Goal: Use online tool/utility: Utilize a website feature to perform a specific function

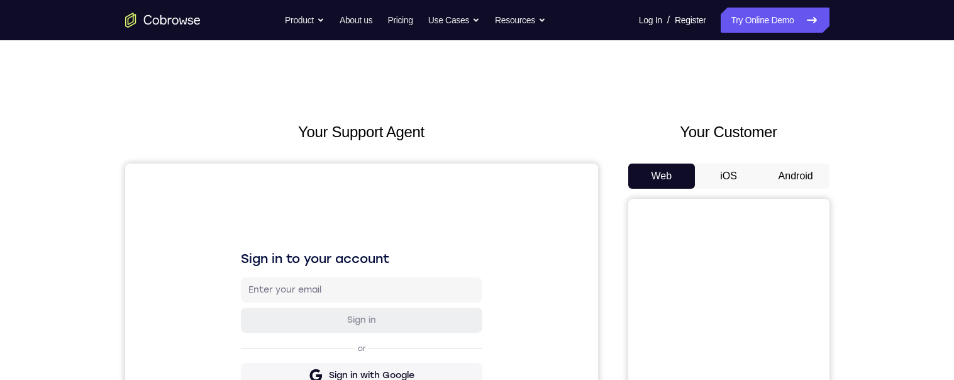
click at [811, 176] on button "Android" at bounding box center [795, 176] width 67 height 25
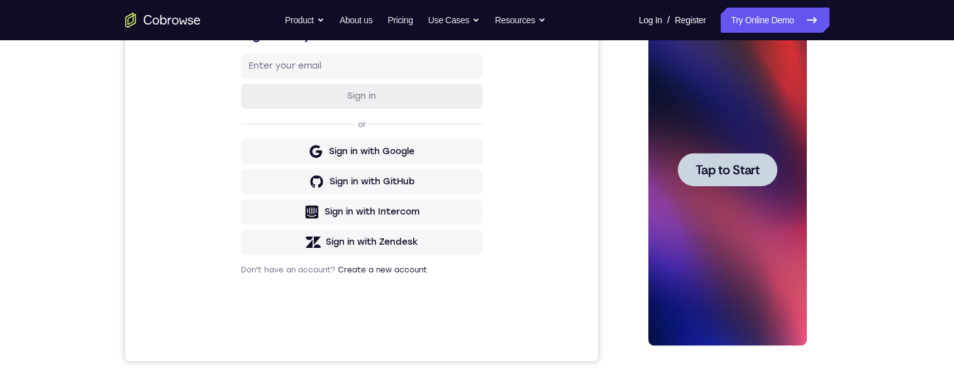
click at [683, 150] on div at bounding box center [728, 170] width 159 height 352
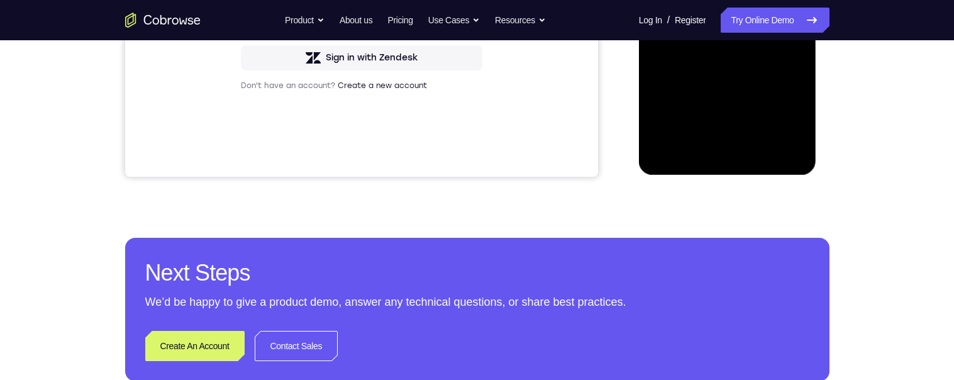
scroll to position [352, 0]
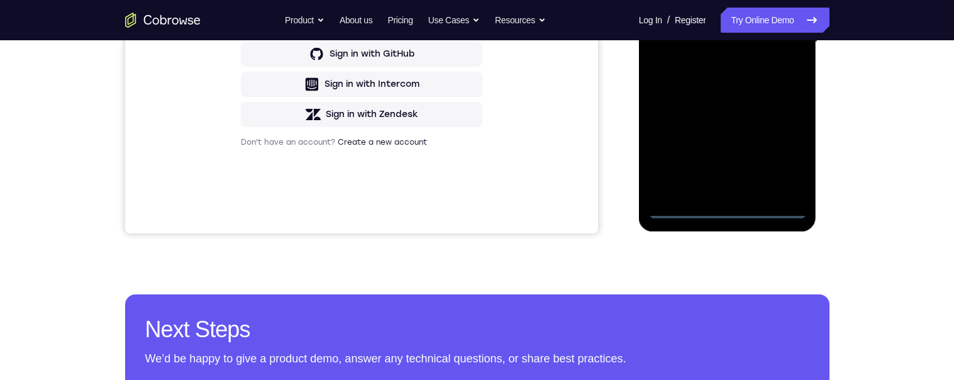
click at [727, 210] on div at bounding box center [728, 42] width 159 height 352
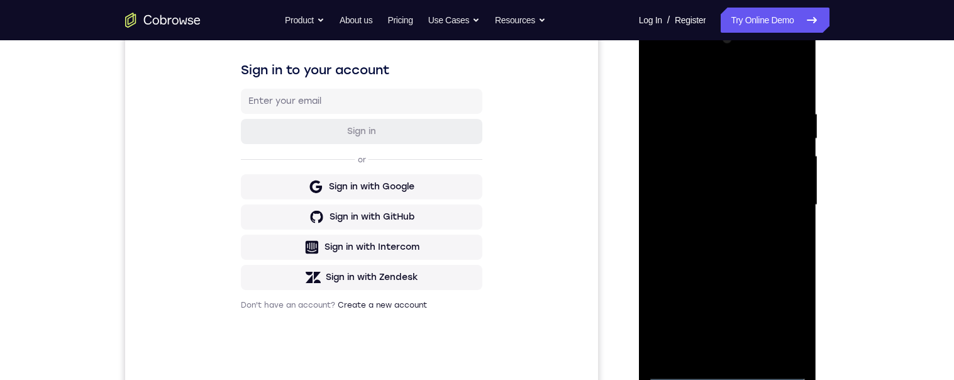
scroll to position [186, 0]
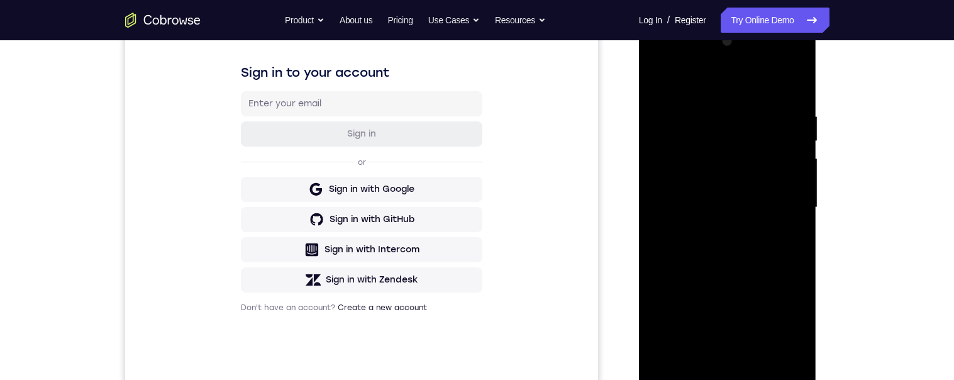
click at [786, 320] on div at bounding box center [728, 207] width 159 height 352
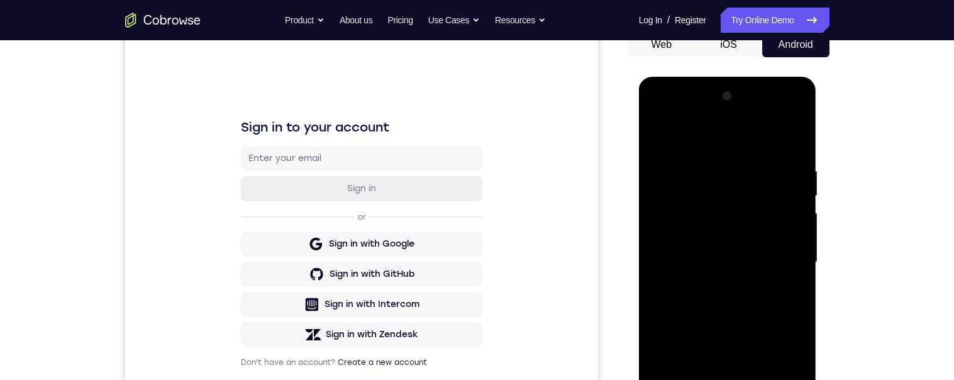
scroll to position [92, 0]
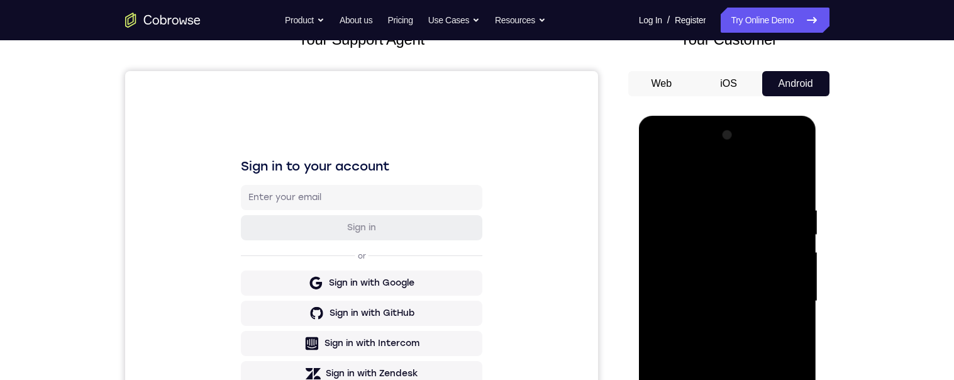
click at [726, 177] on div at bounding box center [728, 301] width 159 height 352
click at [781, 293] on div at bounding box center [728, 301] width 159 height 352
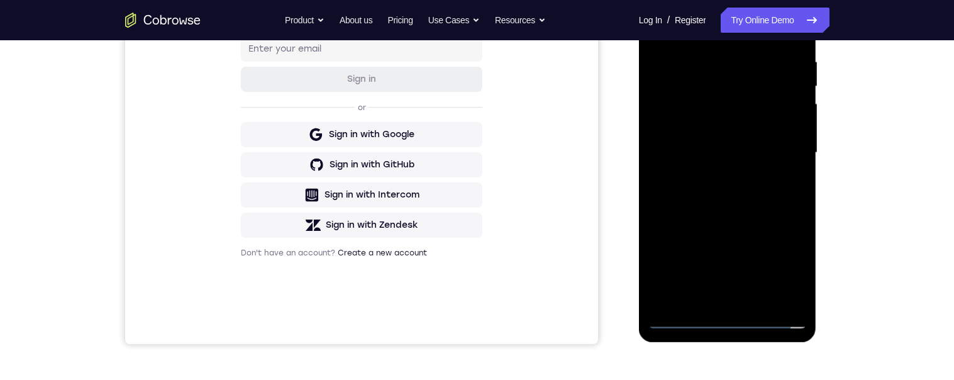
scroll to position [305, 0]
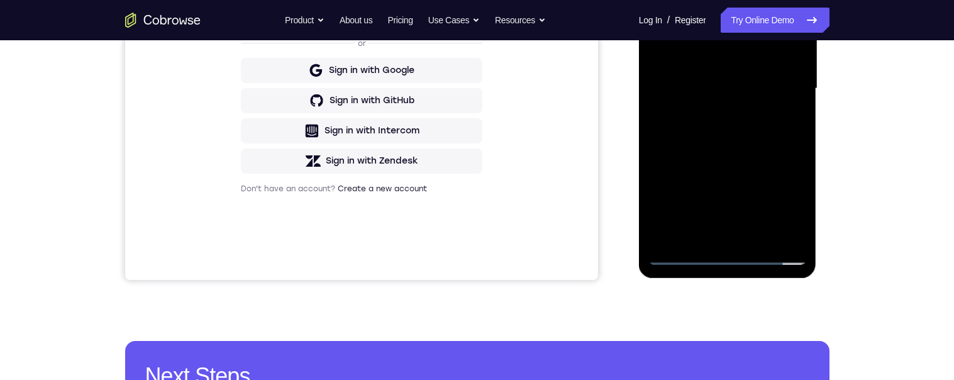
click at [715, 238] on div at bounding box center [728, 89] width 159 height 352
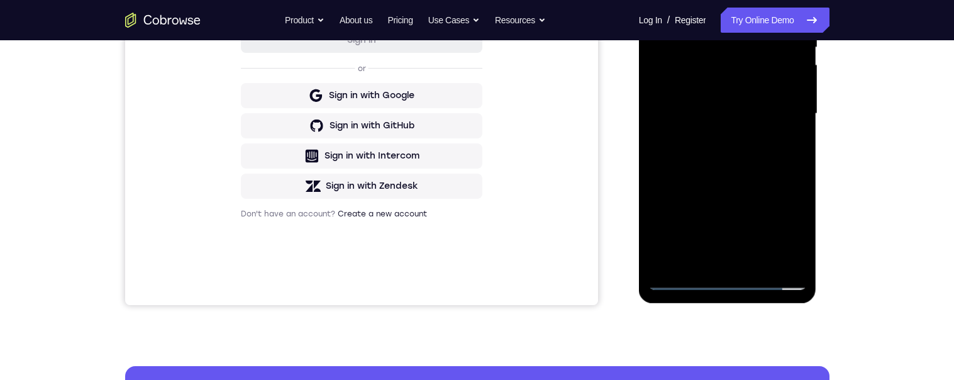
scroll to position [303, 0]
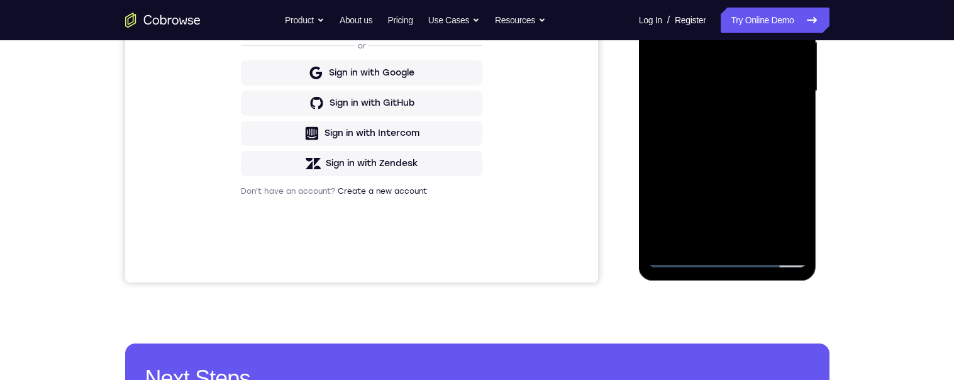
click at [713, 239] on div at bounding box center [728, 91] width 159 height 352
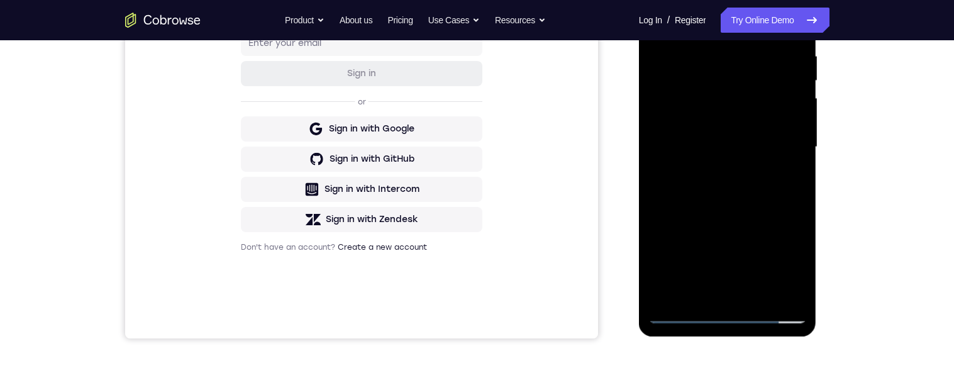
scroll to position [218, 0]
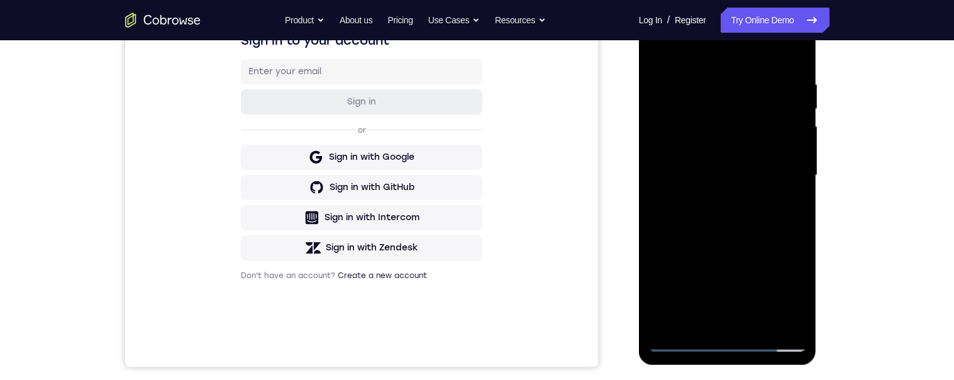
click at [767, 160] on div at bounding box center [728, 175] width 159 height 352
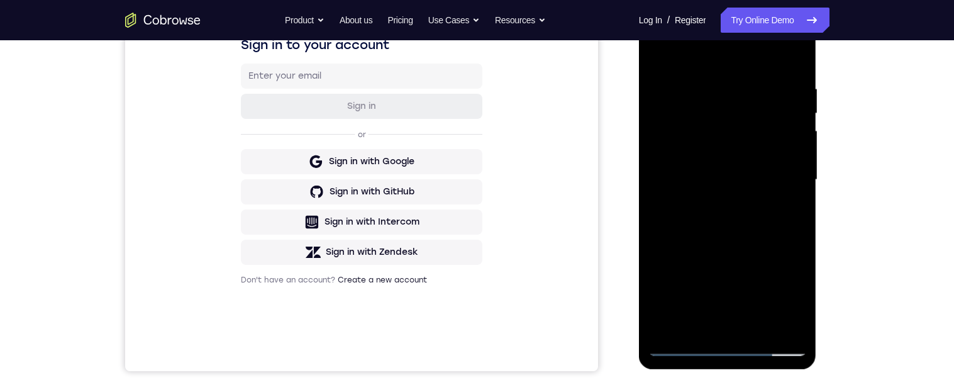
click at [762, 165] on div at bounding box center [728, 180] width 159 height 352
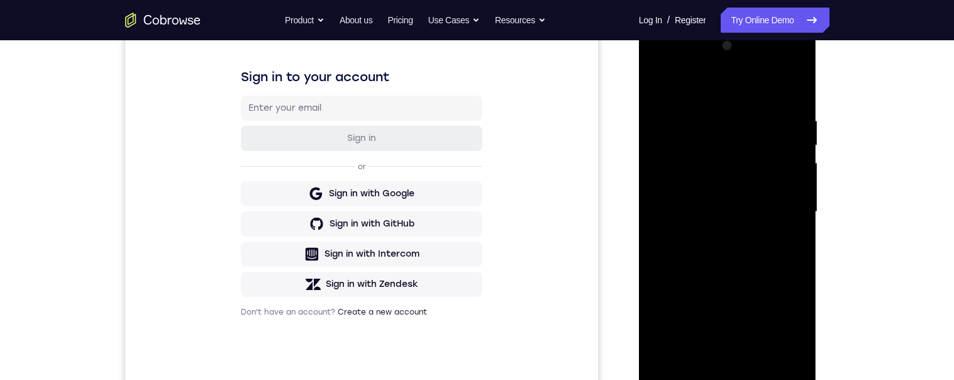
scroll to position [172, 0]
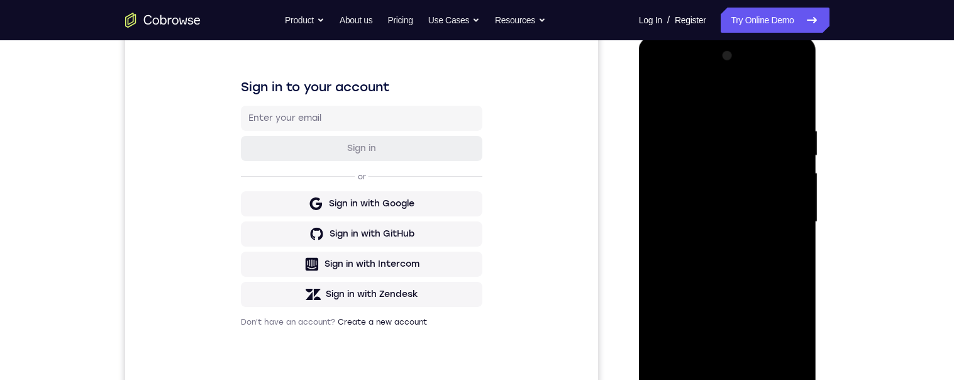
click at [662, 92] on div at bounding box center [728, 222] width 159 height 352
click at [656, 97] on div at bounding box center [728, 222] width 159 height 352
click at [698, 213] on div at bounding box center [728, 222] width 159 height 352
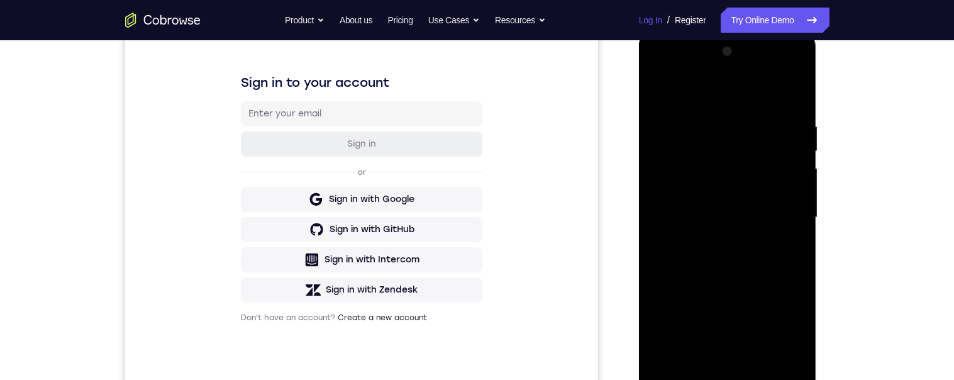
scroll to position [247, 0]
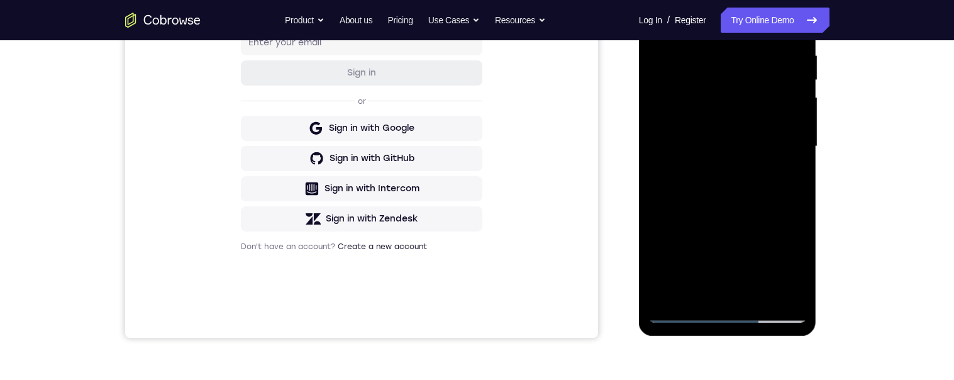
click at [659, 105] on div at bounding box center [728, 146] width 159 height 352
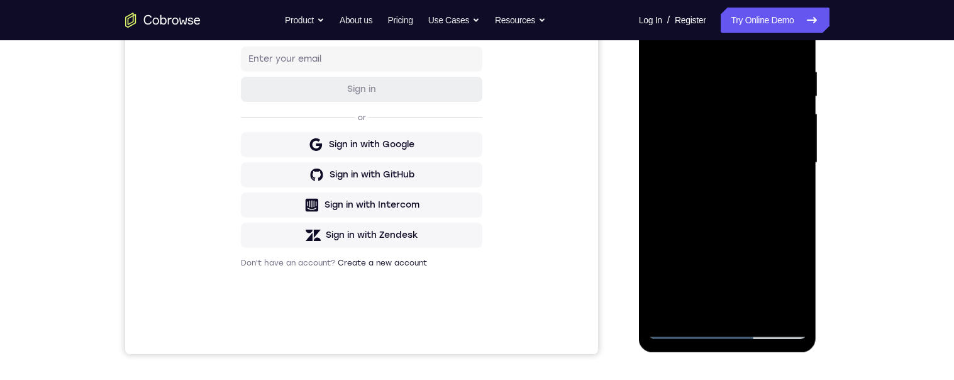
click at [722, 299] on div at bounding box center [728, 163] width 159 height 352
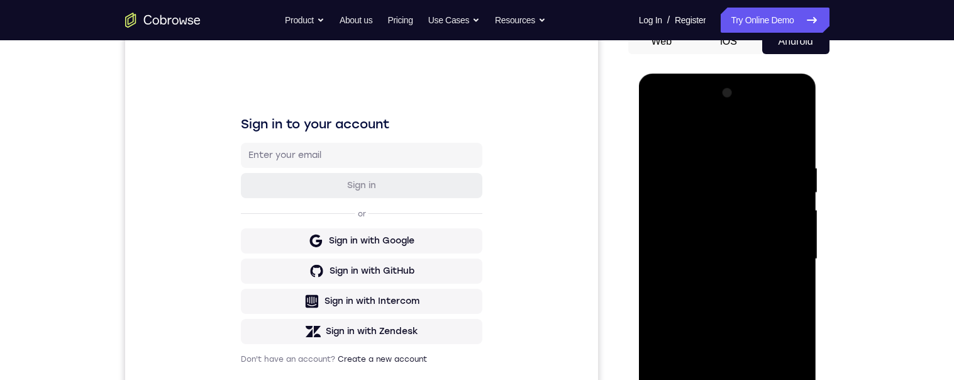
click at [660, 114] on div at bounding box center [728, 259] width 159 height 352
click at [784, 252] on div at bounding box center [728, 259] width 159 height 352
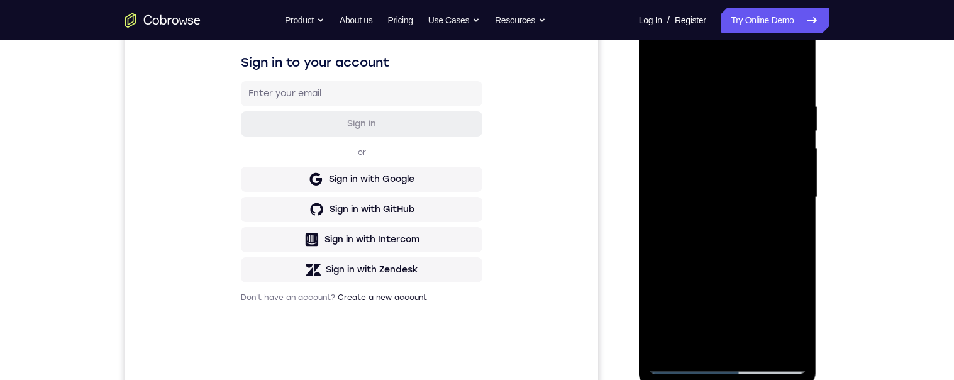
click at [783, 190] on div at bounding box center [728, 197] width 159 height 352
click at [721, 28] on link "Try Online Demo" at bounding box center [775, 20] width 108 height 25
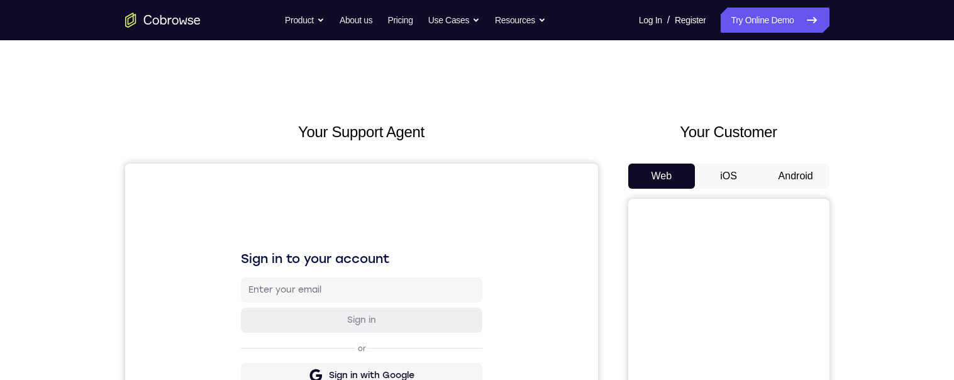
click at [800, 176] on button "Android" at bounding box center [795, 176] width 67 height 25
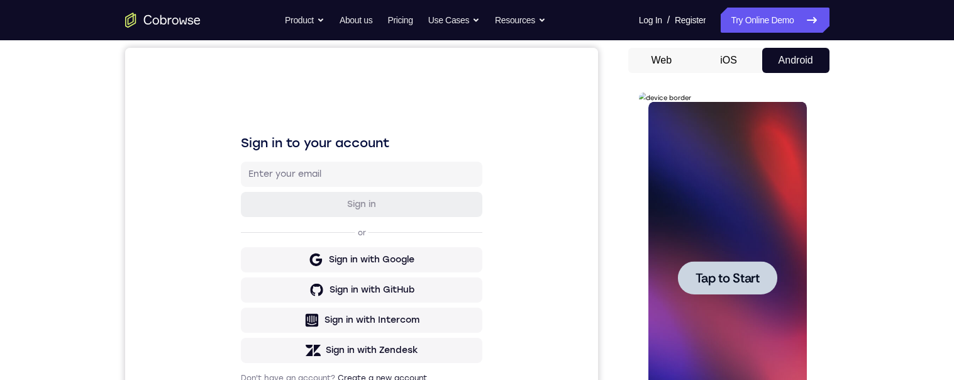
click at [764, 240] on div at bounding box center [728, 278] width 159 height 352
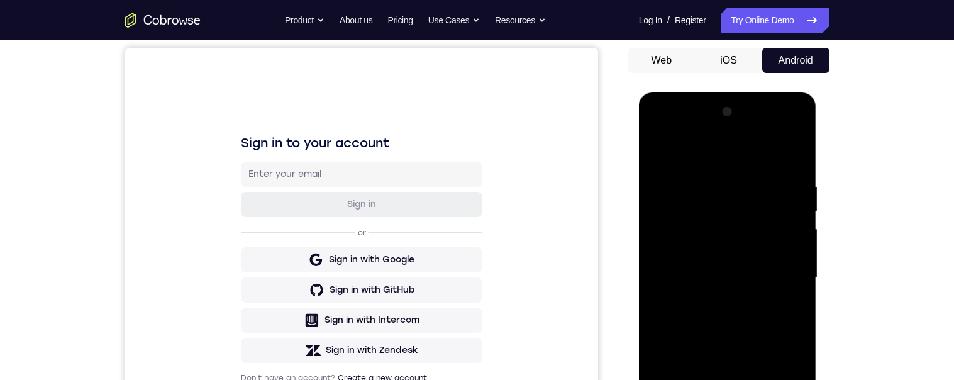
scroll to position [233, 0]
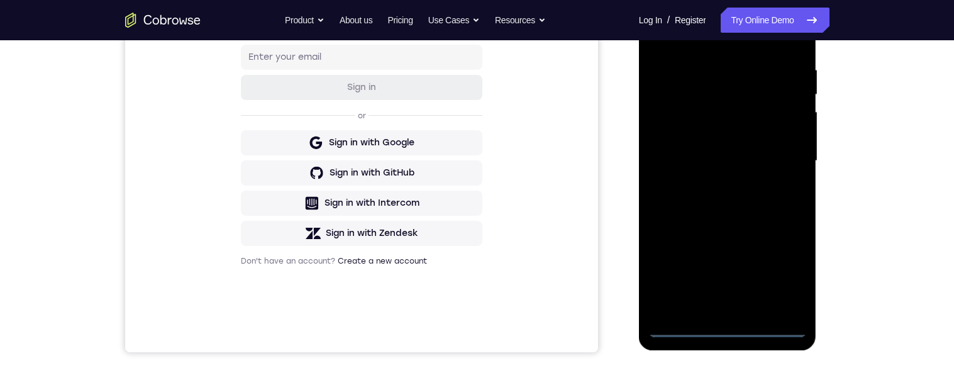
click at [730, 324] on div at bounding box center [728, 161] width 159 height 352
click at [783, 275] on div at bounding box center [728, 161] width 159 height 352
click at [705, 43] on div at bounding box center [728, 161] width 159 height 352
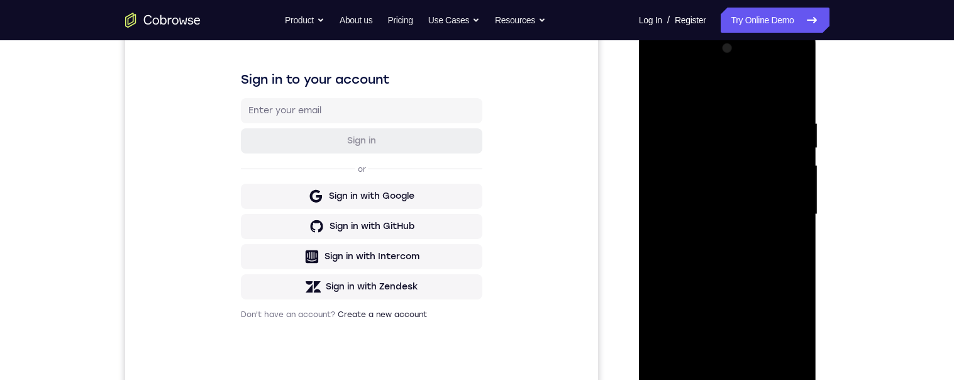
click at [785, 209] on div at bounding box center [728, 214] width 159 height 352
click at [716, 238] on div at bounding box center [728, 214] width 159 height 352
click at [713, 237] on div at bounding box center [728, 214] width 159 height 352
click at [710, 191] on div at bounding box center [728, 214] width 159 height 352
click at [710, 201] on div at bounding box center [728, 214] width 159 height 352
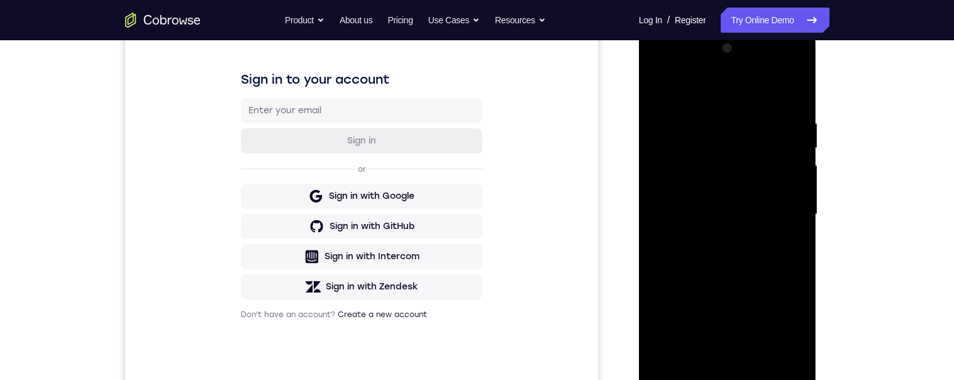
click at [722, 157] on div at bounding box center [728, 214] width 159 height 352
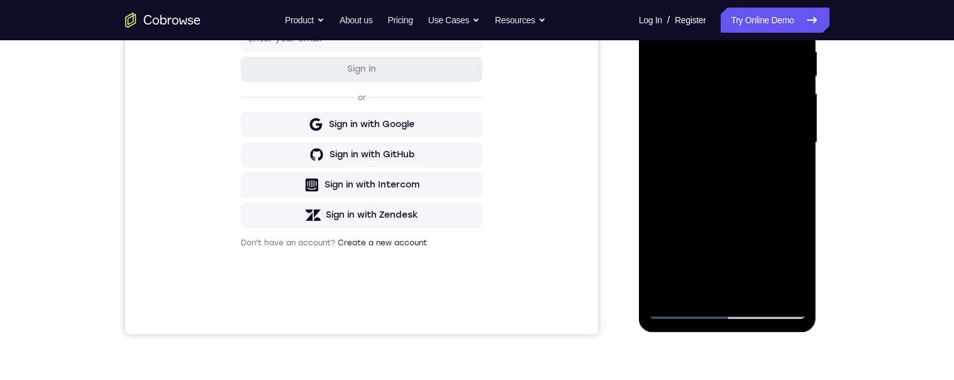
click at [722, 140] on div at bounding box center [728, 143] width 159 height 352
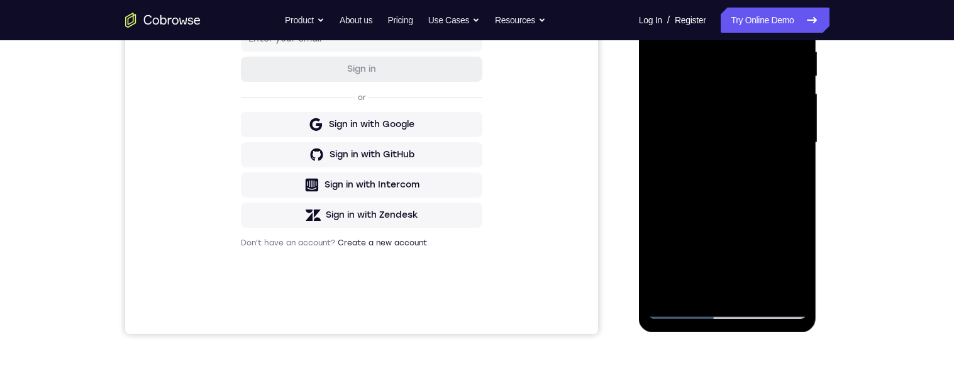
click at [705, 187] on div at bounding box center [728, 143] width 159 height 352
click at [711, 142] on div at bounding box center [728, 143] width 159 height 352
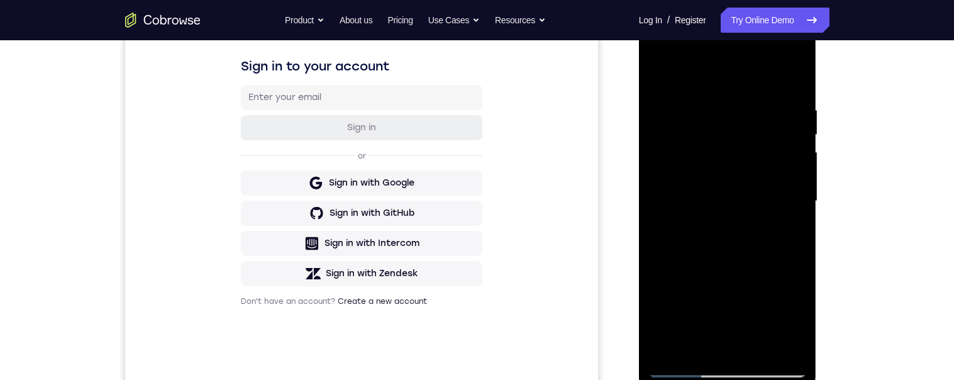
click at [757, 347] on div at bounding box center [728, 201] width 159 height 352
click at [734, 253] on div at bounding box center [728, 201] width 159 height 352
click at [748, 247] on div at bounding box center [728, 201] width 159 height 352
click at [758, 347] on div at bounding box center [728, 201] width 159 height 352
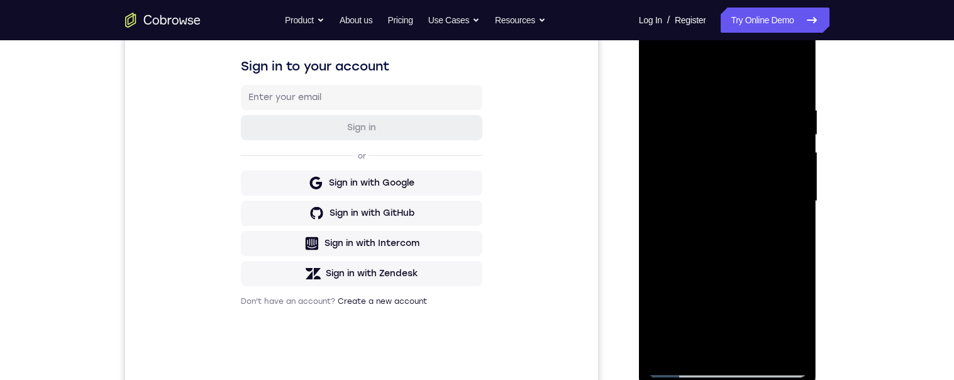
click at [758, 347] on div at bounding box center [728, 201] width 159 height 352
click at [757, 352] on div at bounding box center [728, 201] width 159 height 352
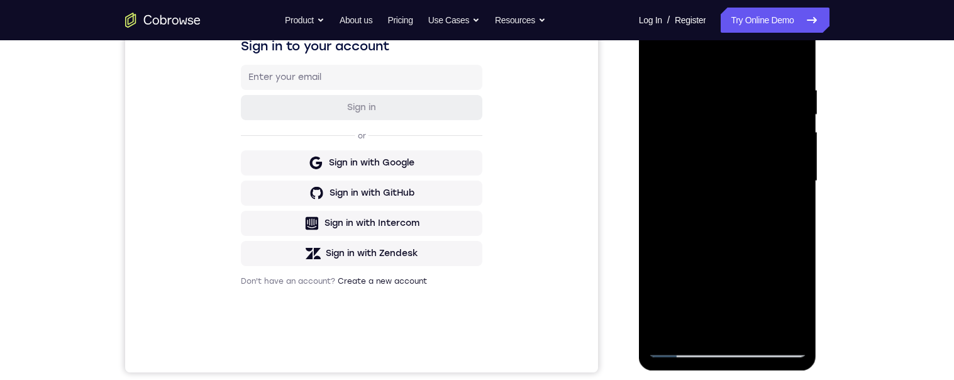
scroll to position [248, 0]
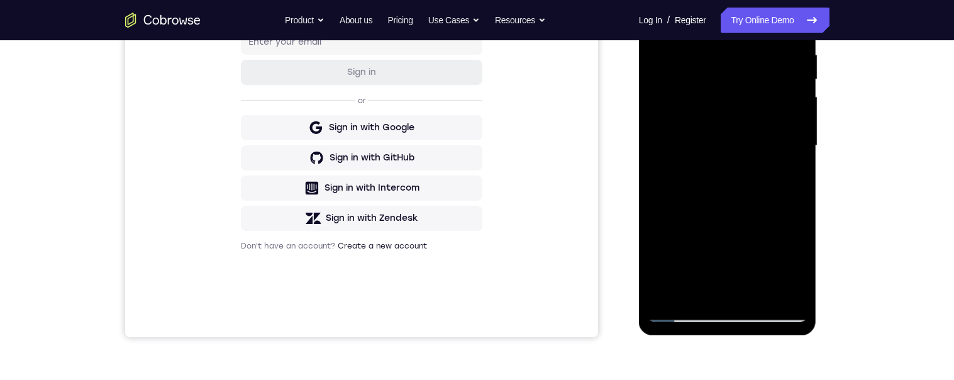
click at [761, 293] on div at bounding box center [728, 146] width 159 height 352
click at [759, 292] on div at bounding box center [728, 146] width 159 height 352
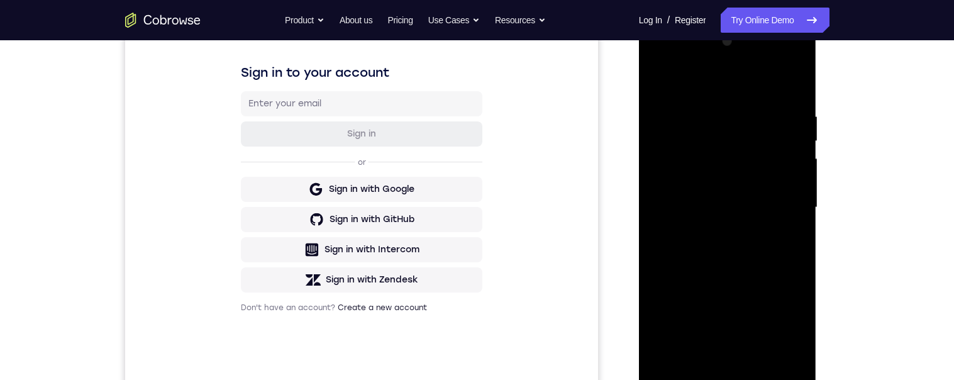
scroll to position [237, 0]
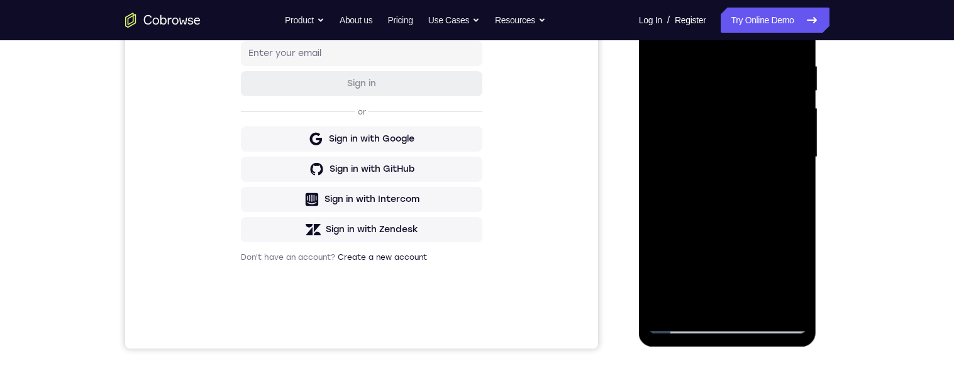
click at [762, 304] on div at bounding box center [728, 157] width 159 height 352
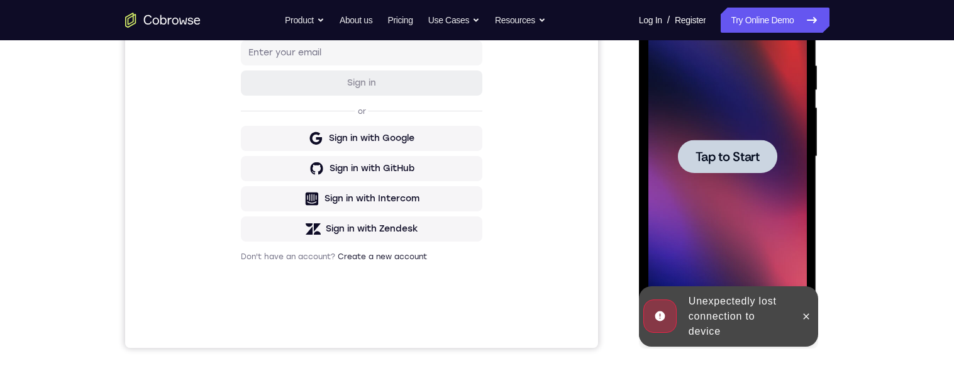
click at [774, 165] on div at bounding box center [727, 156] width 99 height 33
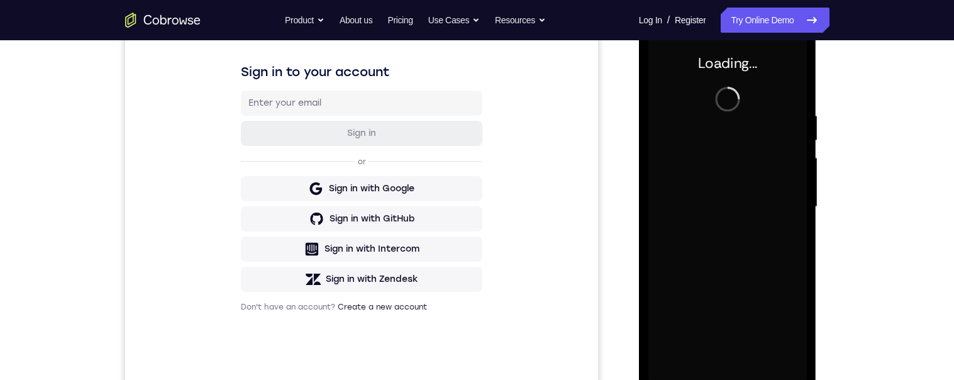
scroll to position [140, 0]
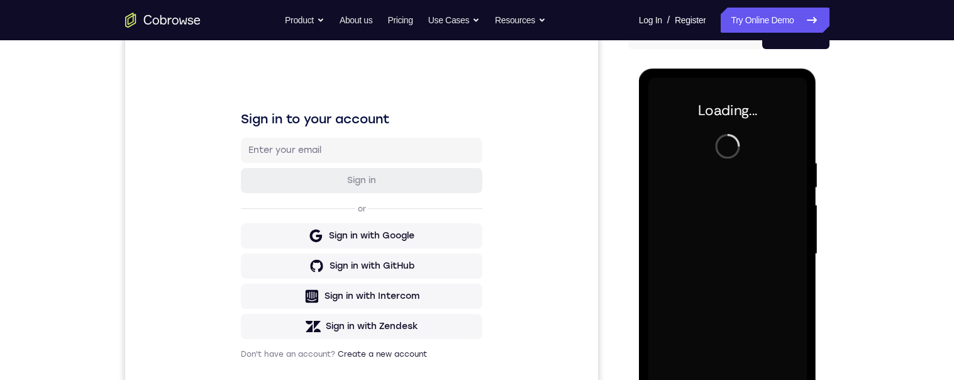
click at [866, 221] on div "Your Support Agent Your Customer Web iOS Android Next Steps We’d be happy to gi…" at bounding box center [477, 316] width 805 height 830
click at [893, 216] on div "Your Support Agent Your Customer Web iOS Android Next Steps We’d be happy to gi…" at bounding box center [477, 316] width 954 height 830
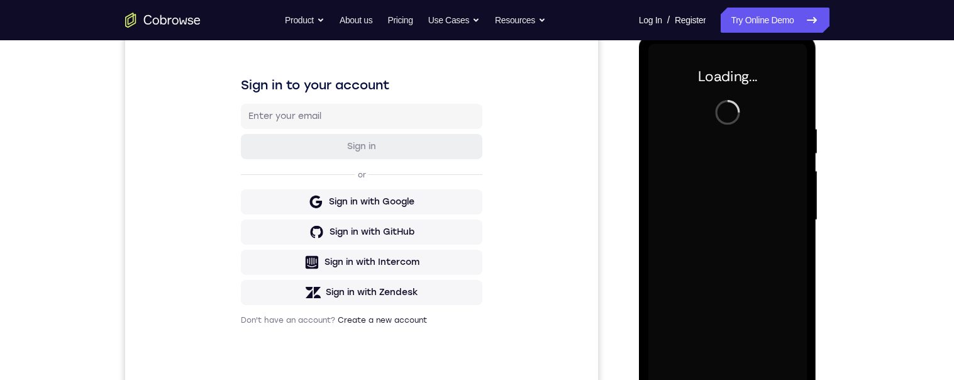
scroll to position [175, 0]
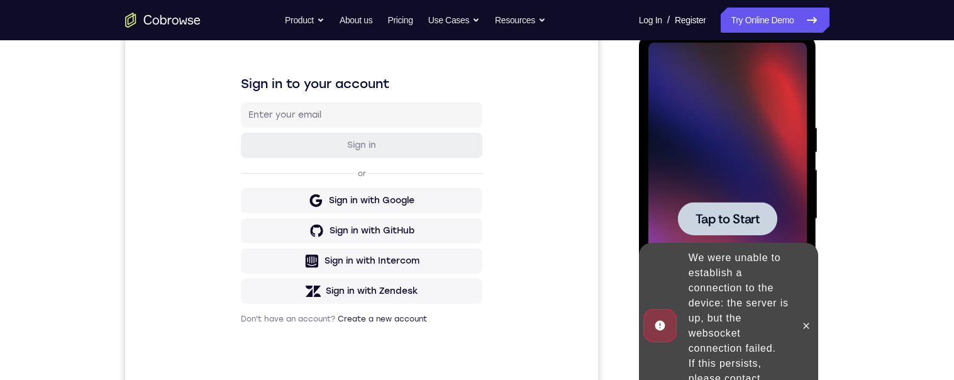
click at [722, 204] on div at bounding box center [727, 218] width 99 height 33
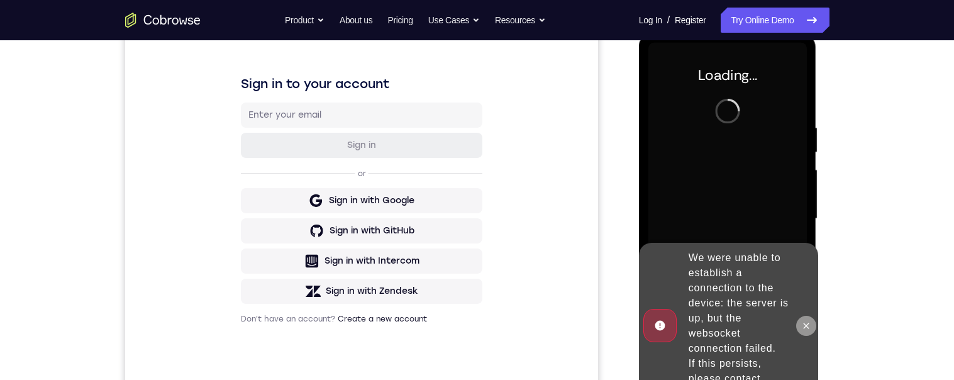
click at [808, 316] on button at bounding box center [806, 326] width 20 height 20
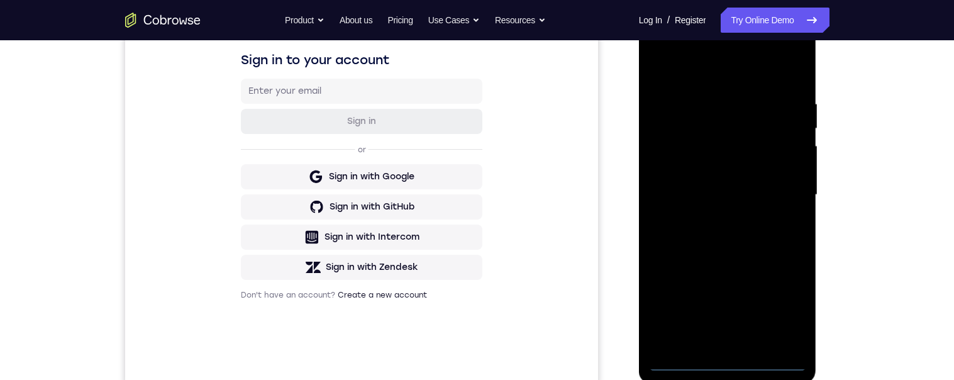
scroll to position [201, 0]
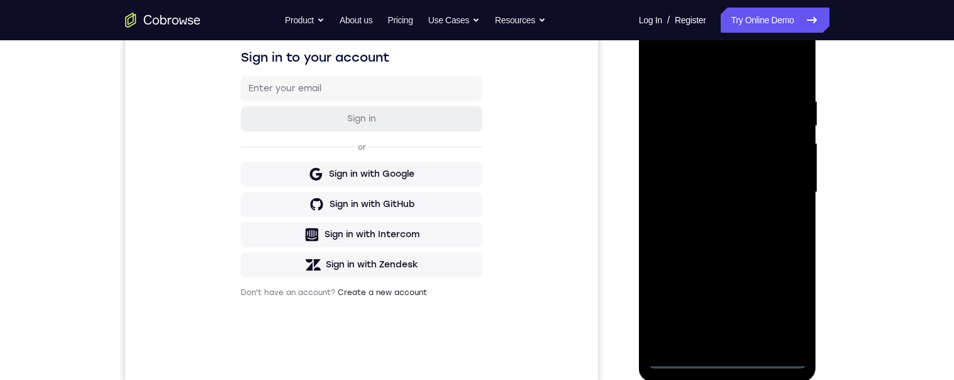
click at [725, 357] on div at bounding box center [728, 192] width 159 height 352
click at [786, 303] on div at bounding box center [728, 192] width 159 height 352
click at [785, 306] on div at bounding box center [728, 192] width 159 height 352
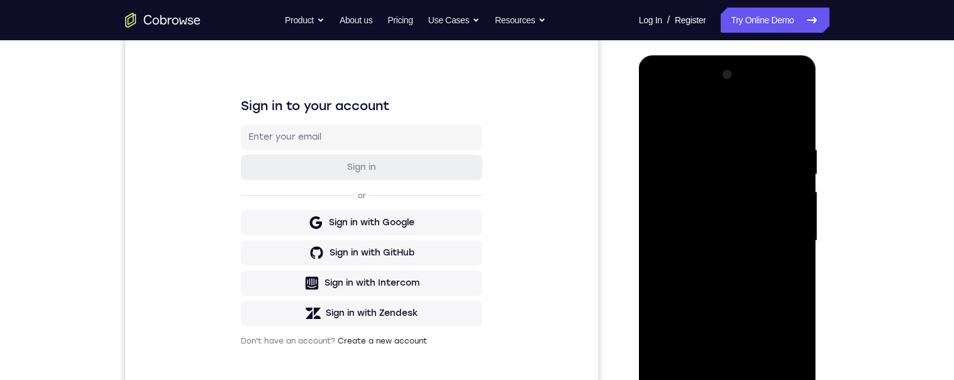
scroll to position [152, 0]
click at [741, 113] on div at bounding box center [728, 241] width 159 height 352
click at [779, 235] on div at bounding box center [728, 241] width 159 height 352
click at [710, 263] on div at bounding box center [728, 241] width 159 height 352
click at [716, 263] on div at bounding box center [728, 241] width 159 height 352
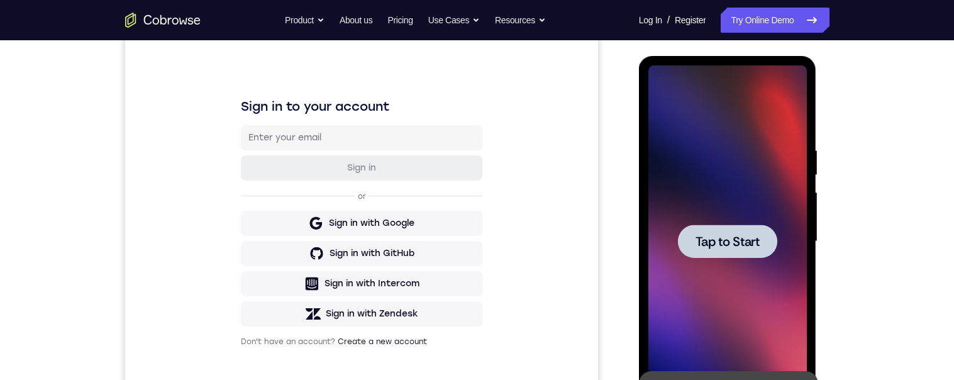
click at [719, 241] on span "Tap to Start" at bounding box center [728, 241] width 64 height 13
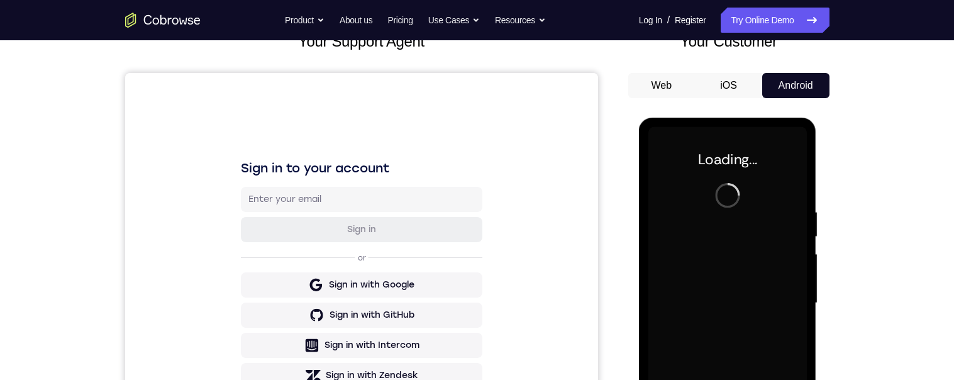
scroll to position [91, 0]
click at [615, 177] on div "Your Support Agent Your Customer Web iOS Android" at bounding box center [477, 262] width 705 height 465
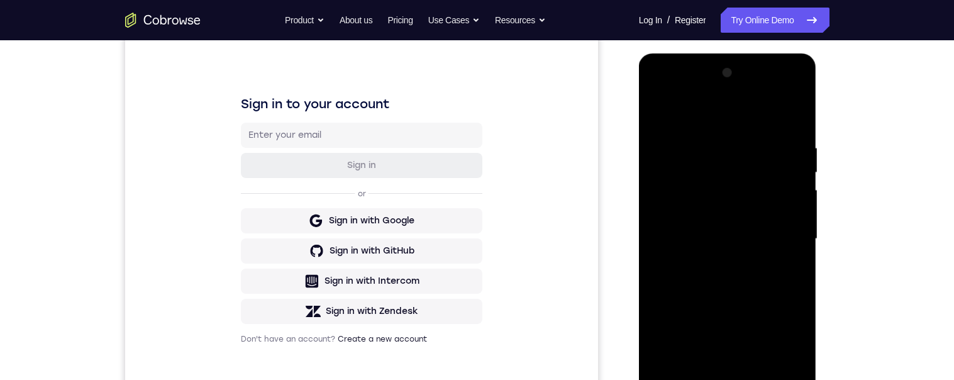
scroll to position [272, 0]
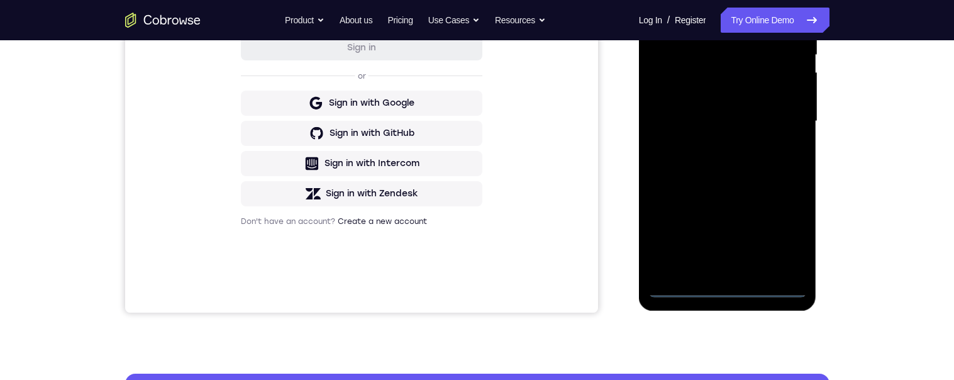
click at [723, 286] on div at bounding box center [728, 121] width 159 height 352
click at [778, 233] on div at bounding box center [728, 121] width 159 height 352
click at [706, 0] on div at bounding box center [728, 121] width 159 height 352
click at [781, 110] on div at bounding box center [728, 121] width 159 height 352
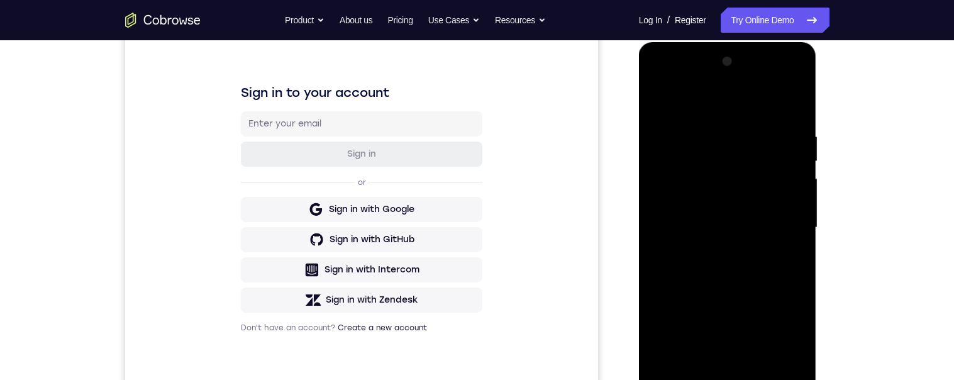
click at [713, 248] on div at bounding box center [728, 228] width 159 height 352
click at [726, 215] on div at bounding box center [728, 228] width 159 height 352
click at [710, 200] on div at bounding box center [728, 228] width 159 height 352
click at [705, 228] on div at bounding box center [728, 228] width 159 height 352
click at [703, 269] on div at bounding box center [728, 228] width 159 height 352
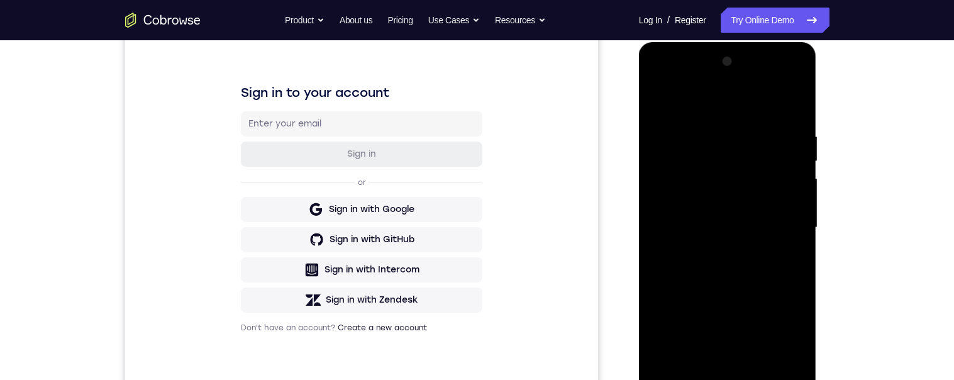
click at [723, 266] on div at bounding box center [728, 228] width 159 height 352
click at [720, 267] on div at bounding box center [728, 228] width 159 height 352
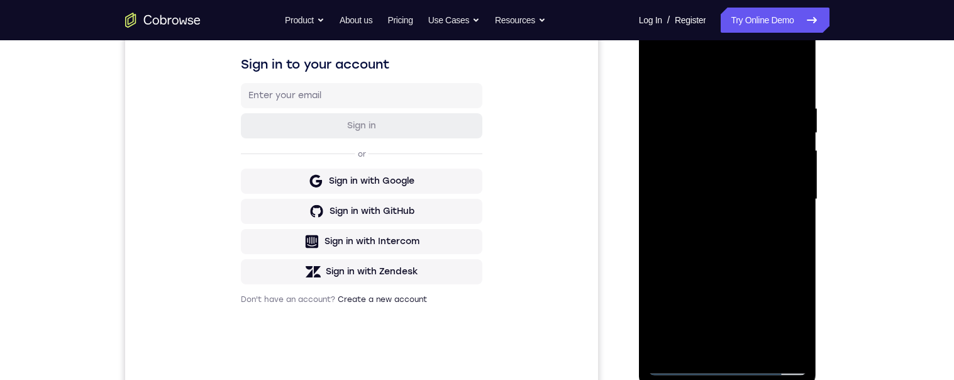
click at [747, 249] on div at bounding box center [728, 199] width 159 height 352
click at [761, 350] on div at bounding box center [728, 199] width 159 height 352
click at [756, 269] on div at bounding box center [728, 199] width 159 height 352
click at [759, 164] on div at bounding box center [728, 199] width 159 height 352
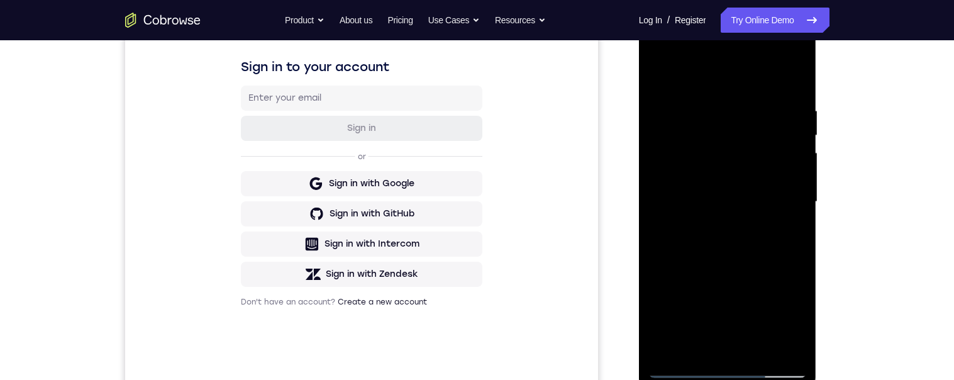
click at [787, 237] on div at bounding box center [728, 202] width 159 height 352
click at [791, 230] on div at bounding box center [728, 202] width 159 height 352
click at [797, 321] on div at bounding box center [728, 202] width 159 height 352
click at [798, 323] on div at bounding box center [728, 202] width 159 height 352
click at [787, 231] on div at bounding box center [728, 202] width 159 height 352
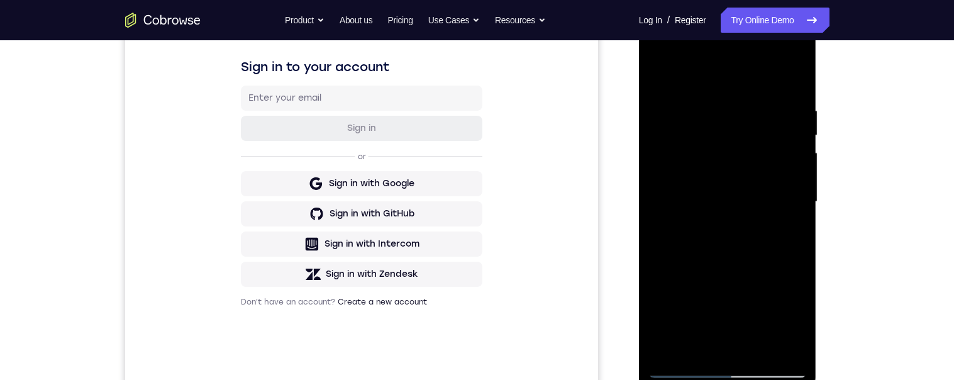
click at [664, 75] on div at bounding box center [728, 202] width 159 height 352
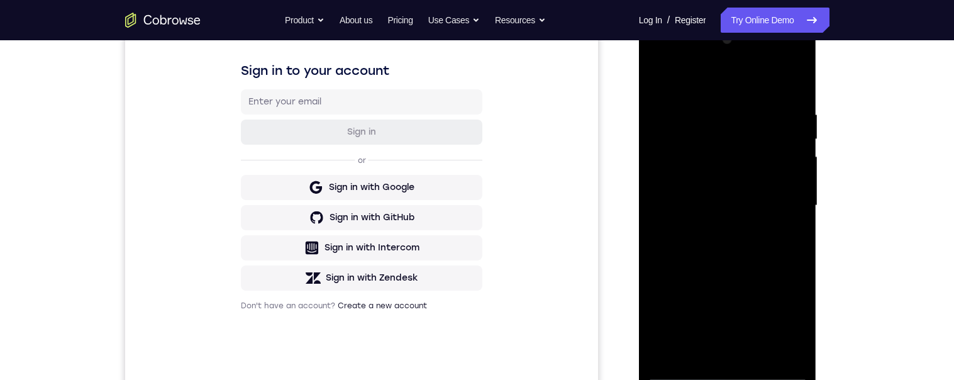
click at [745, 286] on div at bounding box center [728, 206] width 159 height 352
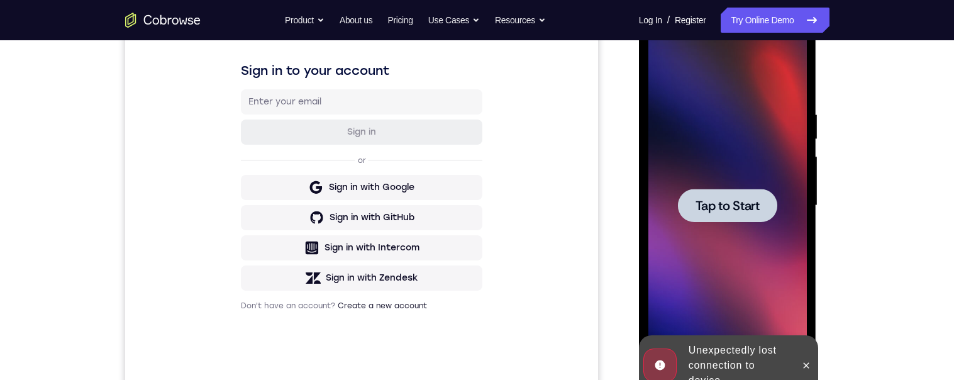
scroll to position [257, 0]
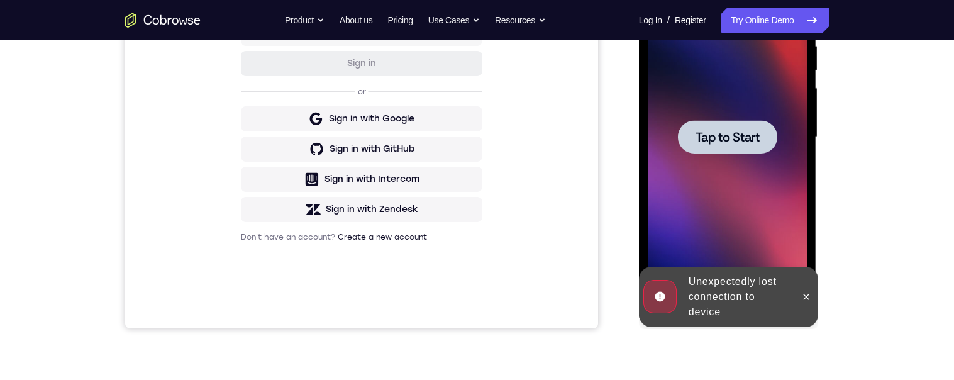
click at [773, 150] on div at bounding box center [727, 136] width 99 height 33
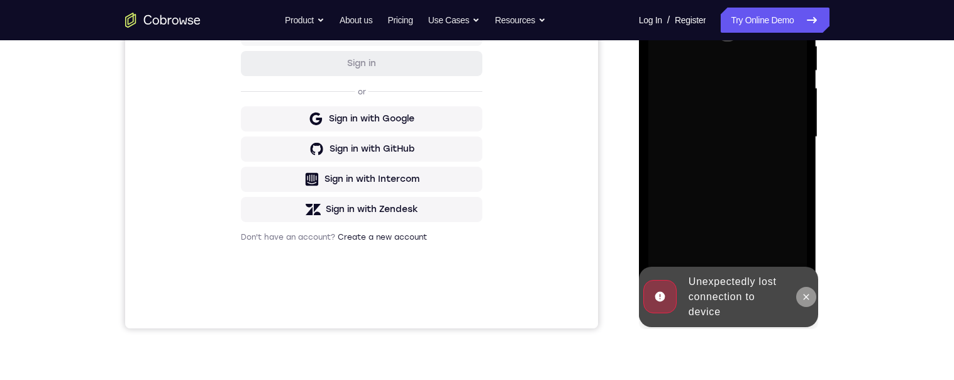
click at [815, 298] on button at bounding box center [806, 297] width 20 height 20
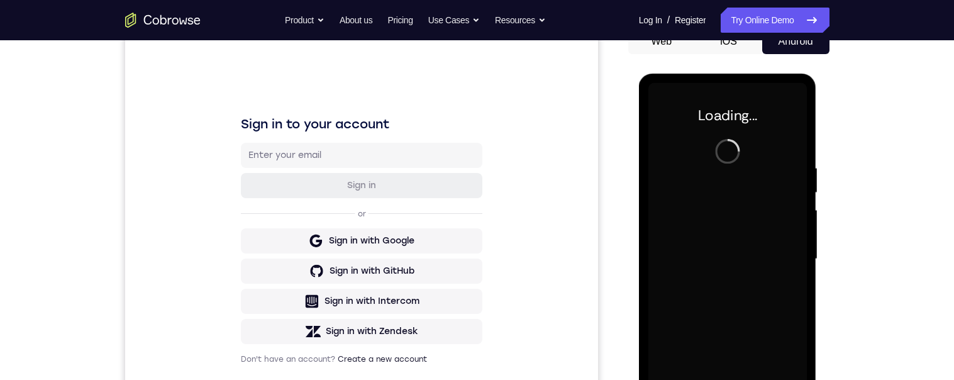
scroll to position [126, 0]
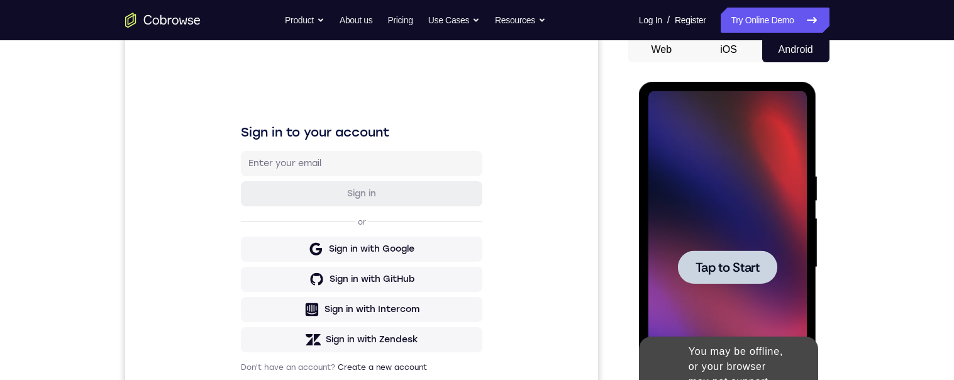
click at [737, 276] on div at bounding box center [727, 266] width 99 height 33
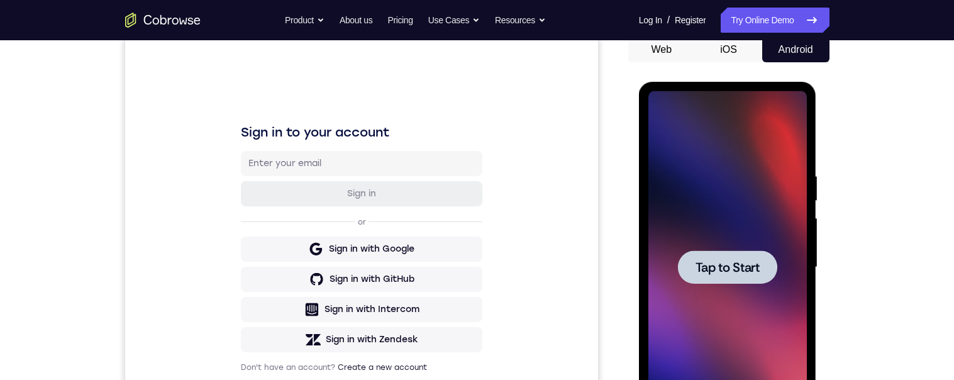
scroll to position [187, 0]
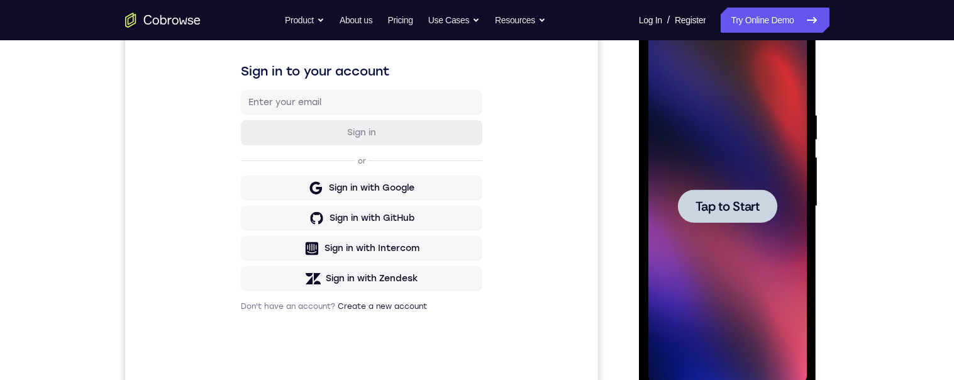
click at [755, 235] on div at bounding box center [728, 206] width 159 height 352
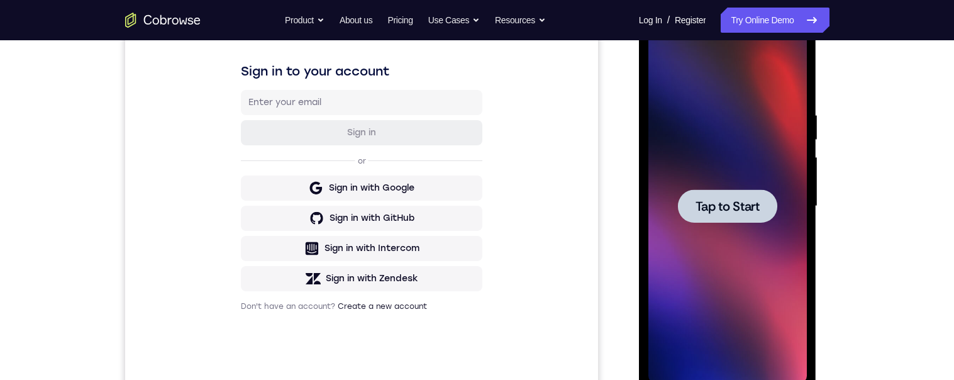
click at [755, 216] on div at bounding box center [727, 205] width 99 height 33
click at [755, 161] on div at bounding box center [728, 206] width 159 height 352
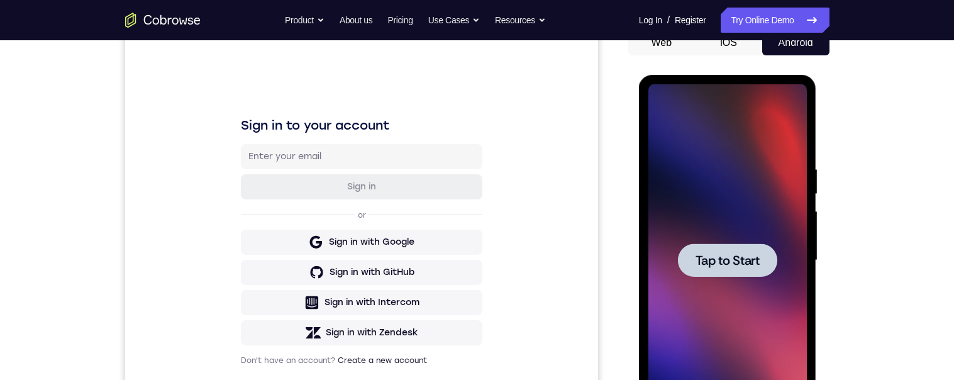
click at [755, 215] on div at bounding box center [728, 260] width 159 height 352
click at [735, 243] on div at bounding box center [728, 260] width 159 height 352
click at [750, 262] on span "Tap to Start" at bounding box center [728, 260] width 64 height 13
click at [749, 265] on span "Tap to Start" at bounding box center [728, 260] width 64 height 13
click at [750, 276] on div at bounding box center [727, 259] width 99 height 33
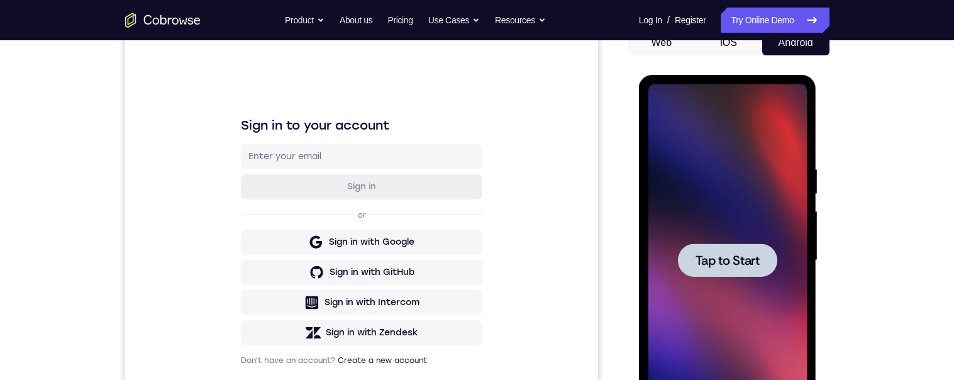
click at [735, 243] on div at bounding box center [728, 260] width 159 height 352
click at [732, 379] on div at bounding box center [728, 260] width 159 height 352
click at [728, 293] on div at bounding box center [728, 260] width 159 height 352
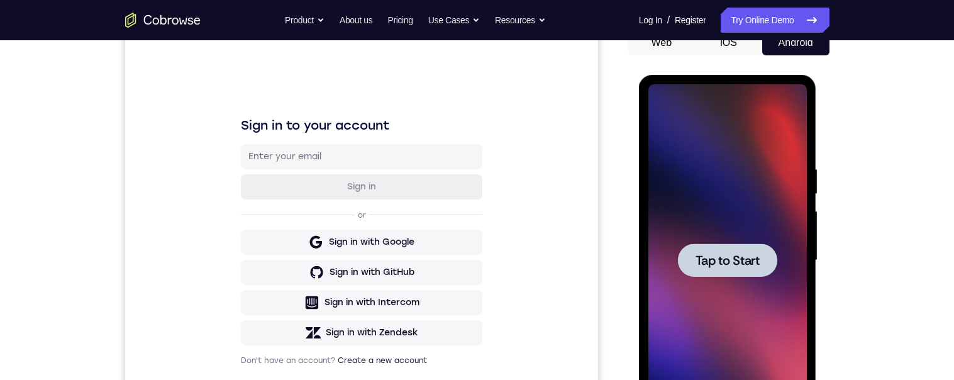
scroll to position [269, 0]
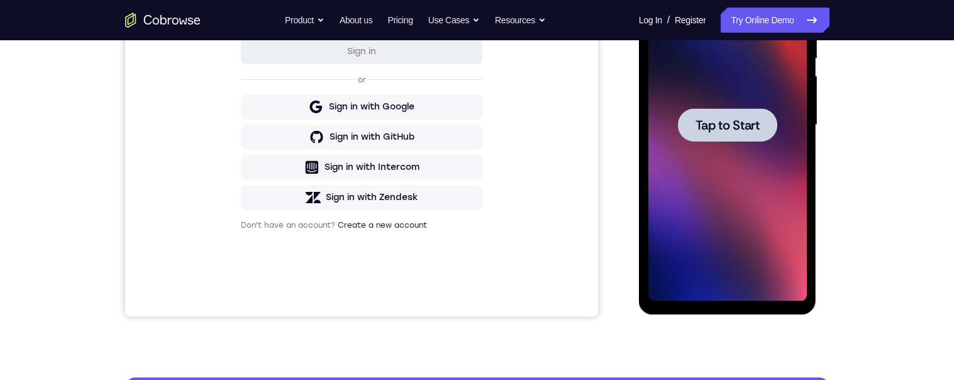
click at [728, 158] on div at bounding box center [728, 125] width 159 height 352
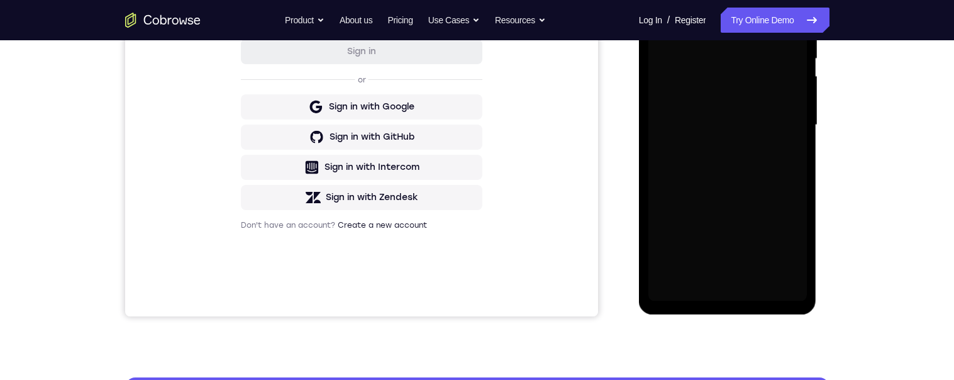
click at [728, 158] on div at bounding box center [728, 125] width 159 height 352
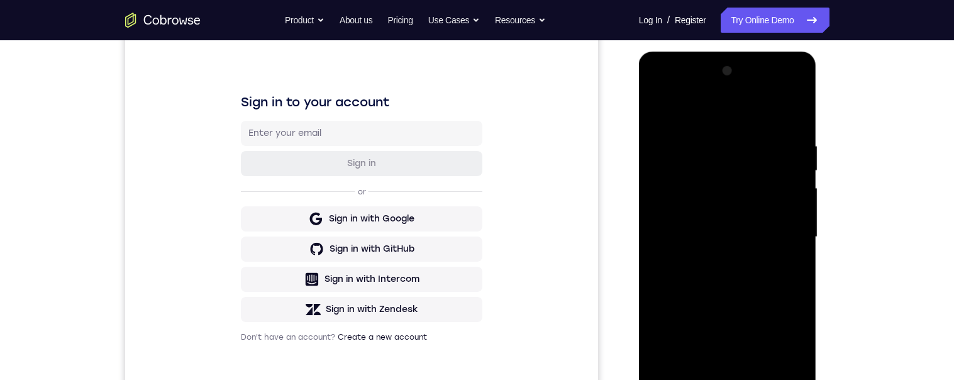
scroll to position [266, 0]
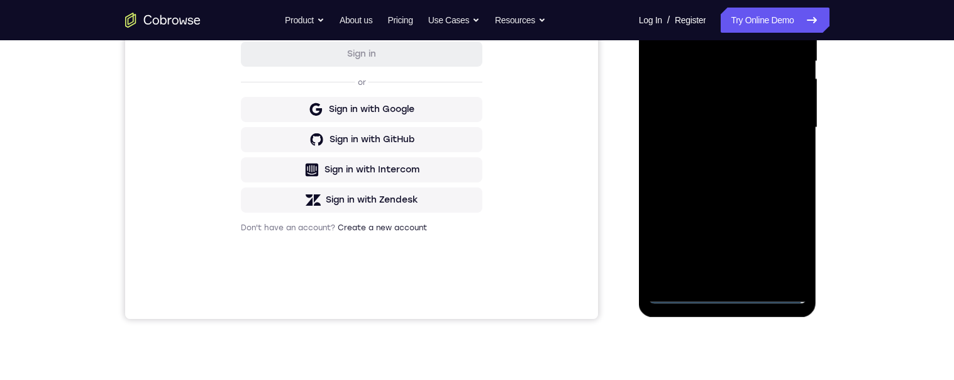
click at [729, 296] on div at bounding box center [728, 128] width 159 height 352
click at [729, 295] on div at bounding box center [728, 128] width 159 height 352
click at [786, 236] on div at bounding box center [728, 128] width 159 height 352
click at [779, 247] on div at bounding box center [728, 128] width 159 height 352
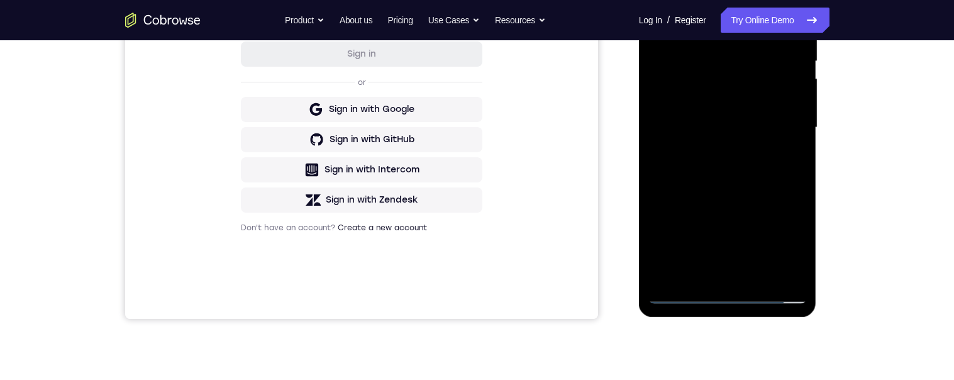
click at [682, 7] on div at bounding box center [728, 128] width 159 height 352
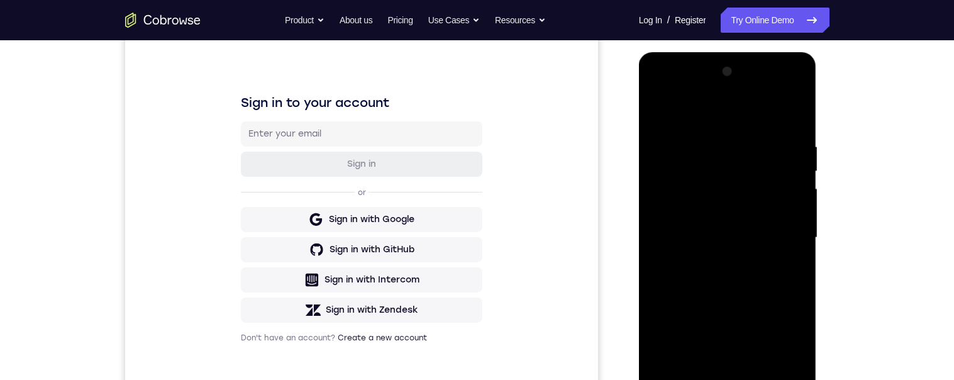
click at [781, 231] on div at bounding box center [728, 238] width 159 height 352
click at [714, 260] on div at bounding box center [728, 238] width 159 height 352
click at [698, 226] on div at bounding box center [728, 238] width 159 height 352
click at [681, 213] on div at bounding box center [728, 238] width 159 height 352
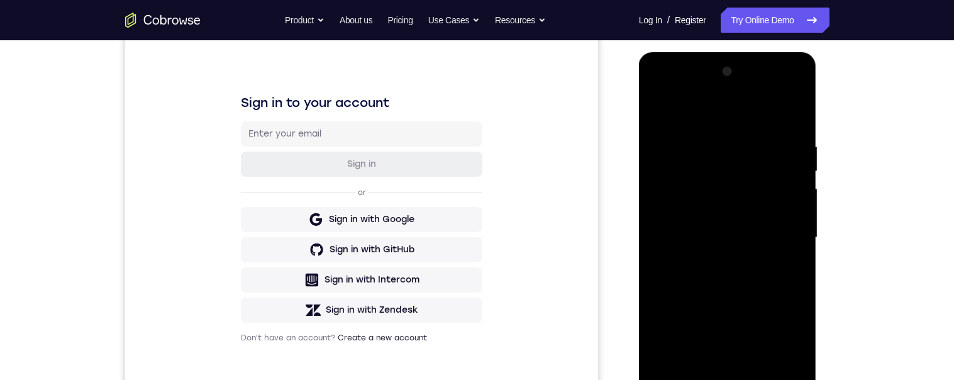
click at [672, 233] on div at bounding box center [728, 238] width 159 height 352
click at [747, 280] on div at bounding box center [728, 238] width 159 height 352
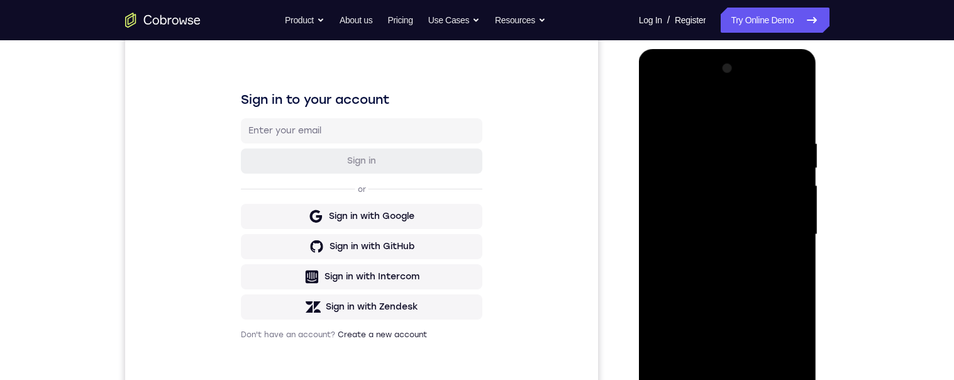
click at [733, 231] on div at bounding box center [728, 235] width 159 height 352
click at [724, 233] on div at bounding box center [728, 235] width 159 height 352
click at [797, 123] on div at bounding box center [728, 235] width 159 height 352
click at [736, 287] on div at bounding box center [728, 235] width 159 height 352
click at [747, 286] on div at bounding box center [728, 235] width 159 height 352
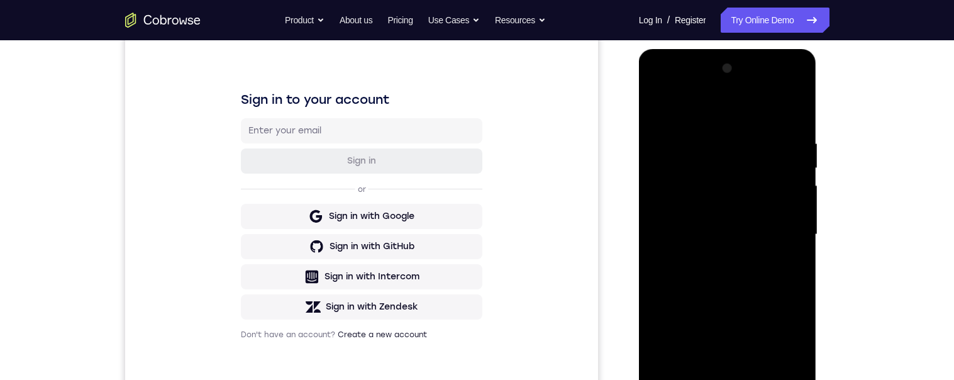
click at [711, 284] on div at bounding box center [728, 235] width 159 height 352
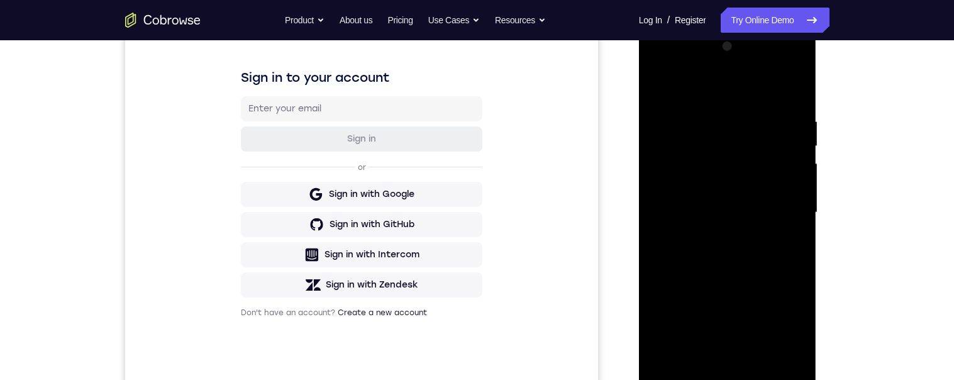
click at [796, 101] on div at bounding box center [728, 212] width 159 height 352
click at [758, 259] on div at bounding box center [728, 212] width 159 height 352
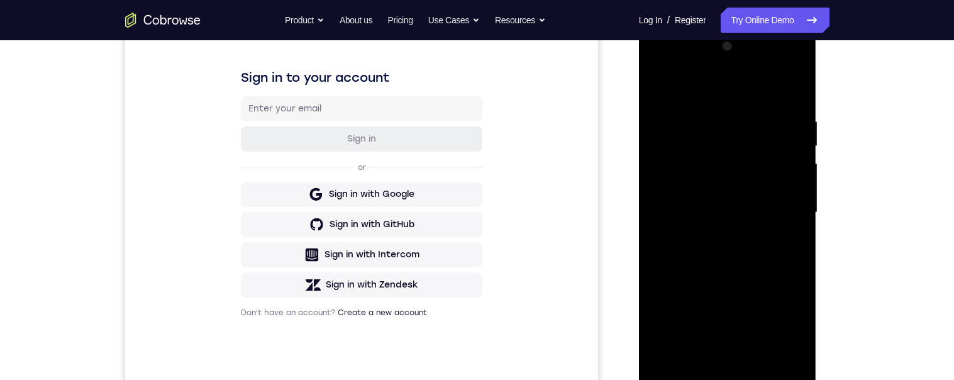
click at [758, 259] on div at bounding box center [728, 212] width 159 height 352
